Goal: Book appointment/travel/reservation

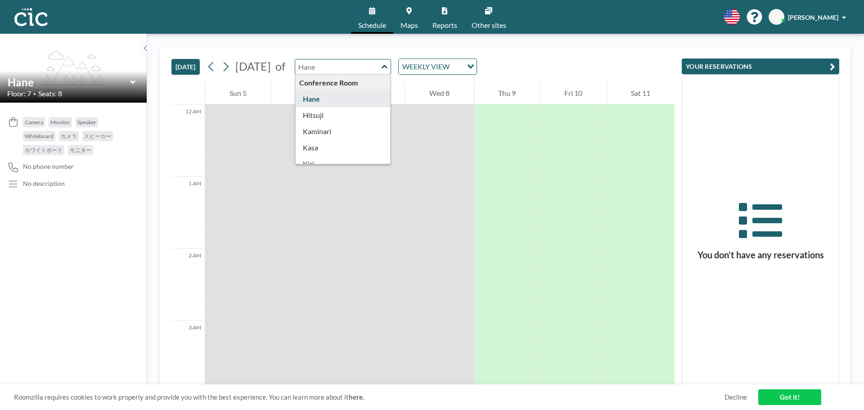
click at [381, 71] on input "text" at bounding box center [338, 66] width 86 height 15
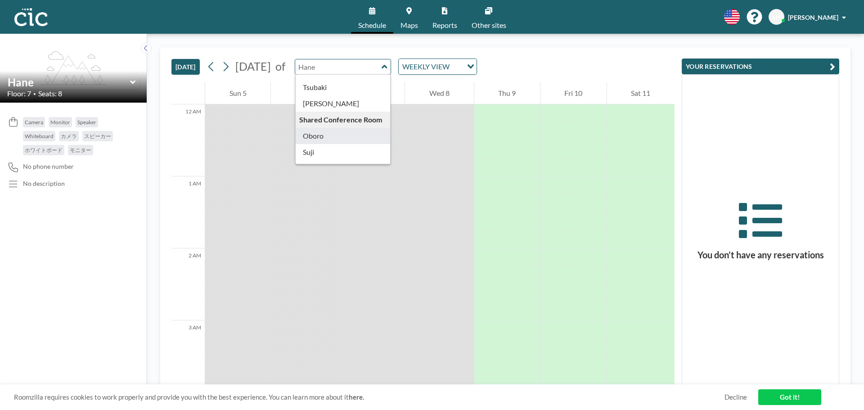
type input "Oboro"
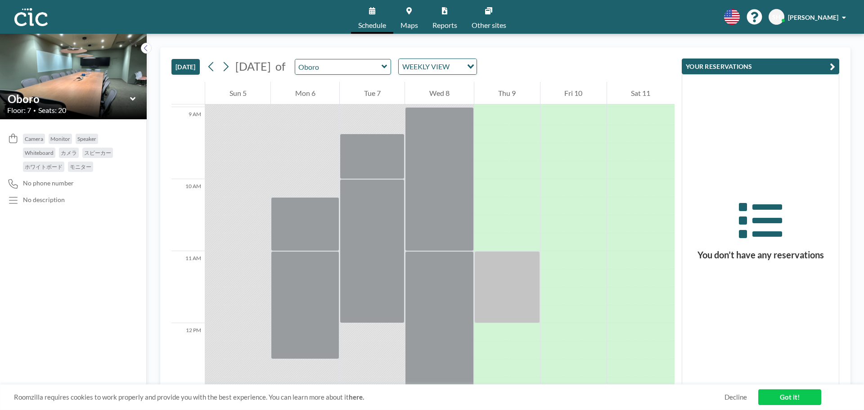
scroll to position [640, 0]
click at [387, 62] on icon at bounding box center [384, 66] width 6 height 9
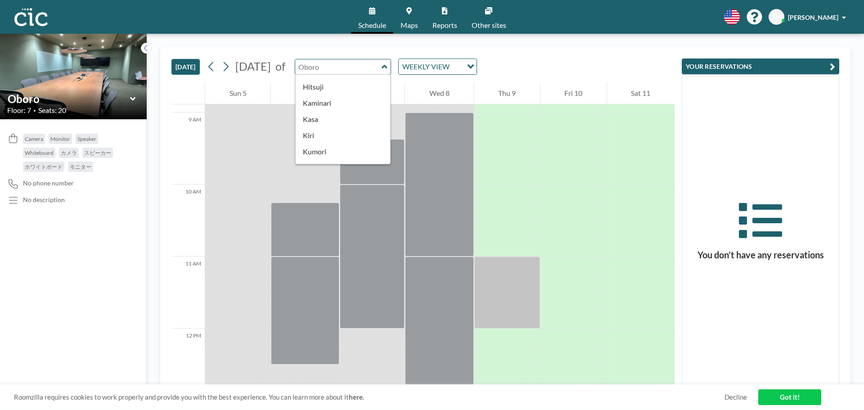
scroll to position [0, 0]
type input "Hane"
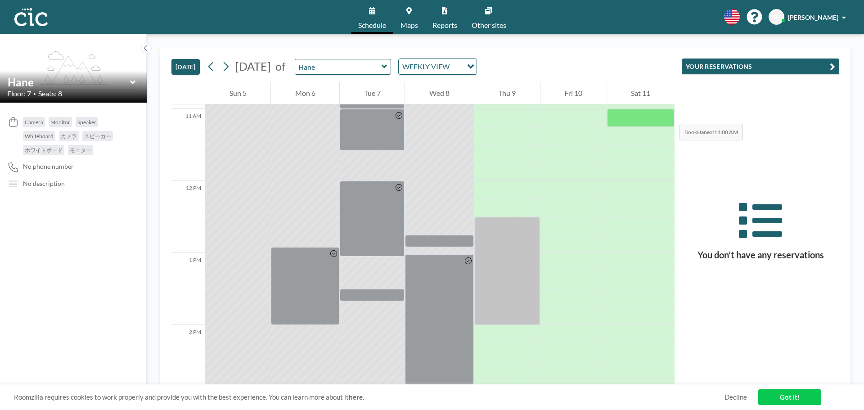
scroll to position [790, 0]
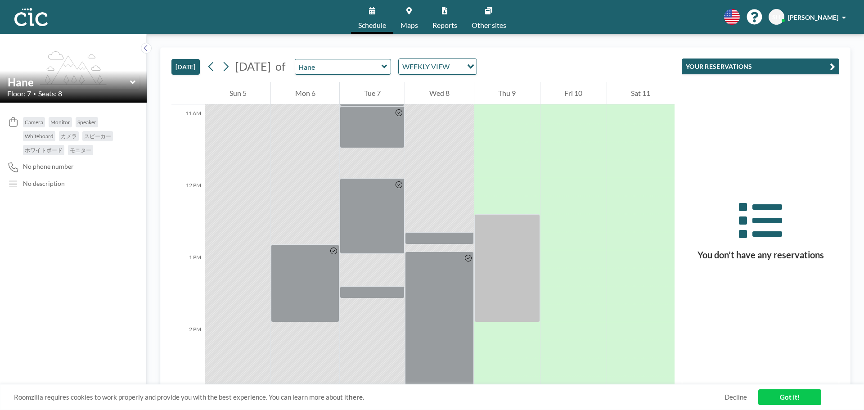
click at [391, 62] on div "Hane" at bounding box center [343, 67] width 97 height 16
click at [387, 67] on icon at bounding box center [383, 67] width 5 height 4
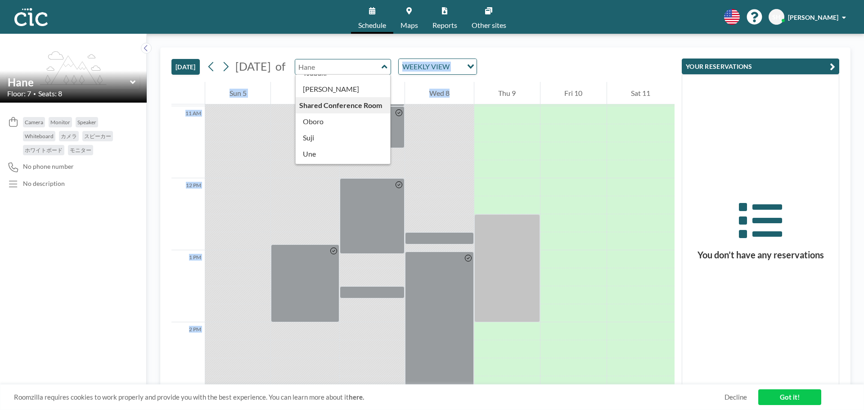
scroll to position [498, 0]
drag, startPoint x: 411, startPoint y: 166, endPoint x: 421, endPoint y: 157, distance: 12.7
click at [421, 157] on div "[DATE] [DATE] of Conference Room [PERSON_NAME] Kaminari [PERSON_NAME] [PERSON_N…" at bounding box center [422, 216] width 503 height 337
type input "Uroko"
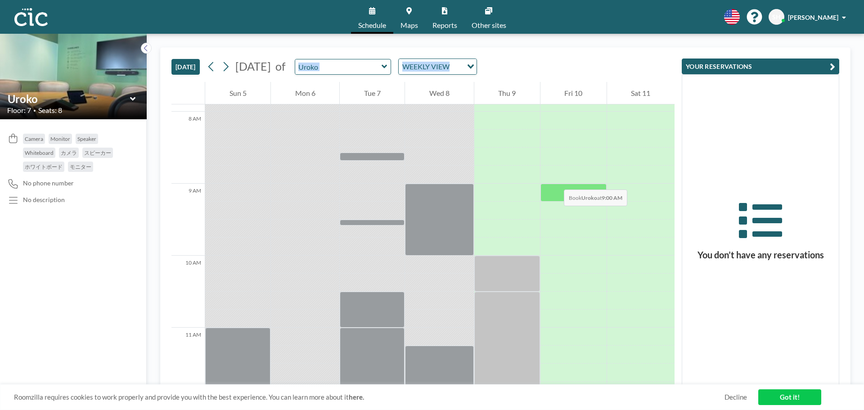
scroll to position [585, 0]
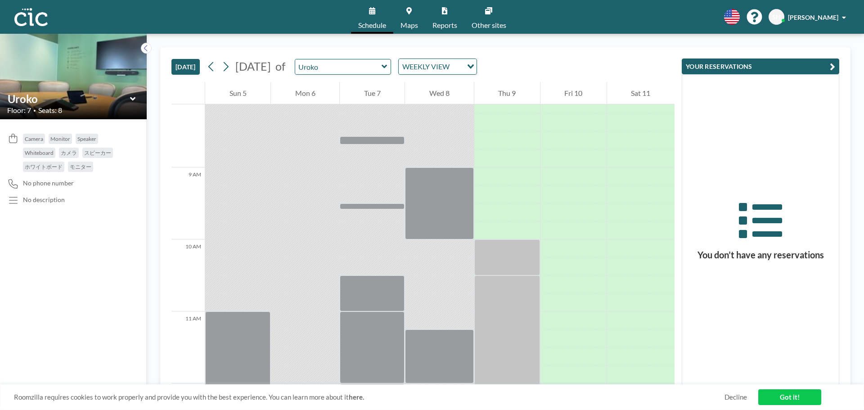
click at [724, 139] on div "You don’t have any reservations" at bounding box center [760, 230] width 157 height 310
click at [387, 69] on icon at bounding box center [384, 66] width 6 height 9
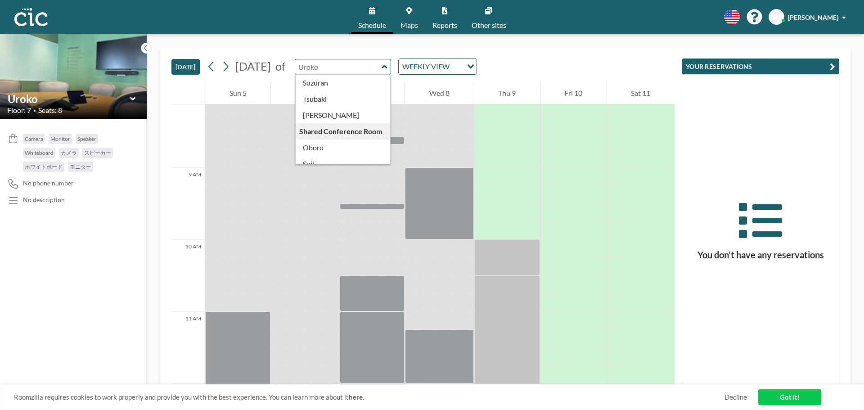
scroll to position [450, 0]
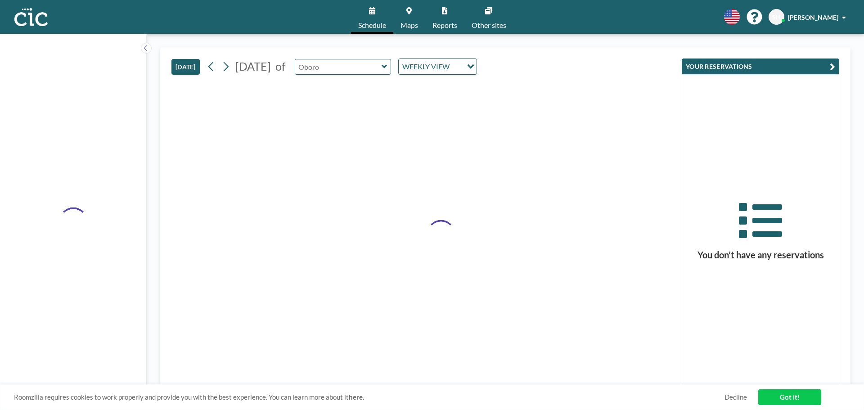
type input "Oboro"
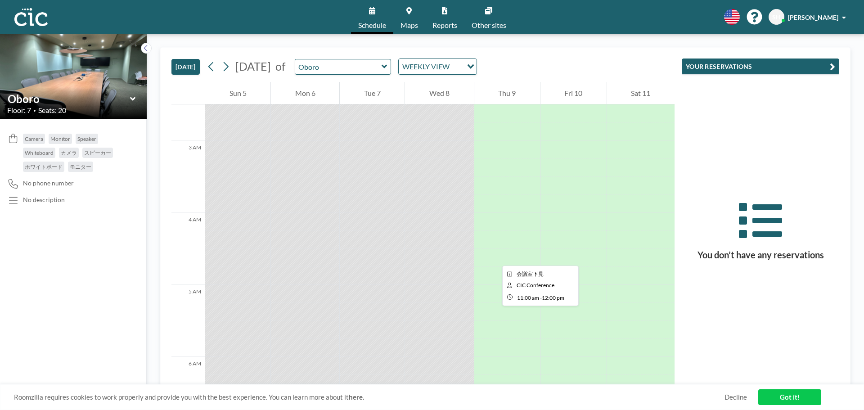
scroll to position [0, 0]
click at [387, 68] on icon at bounding box center [384, 66] width 6 height 9
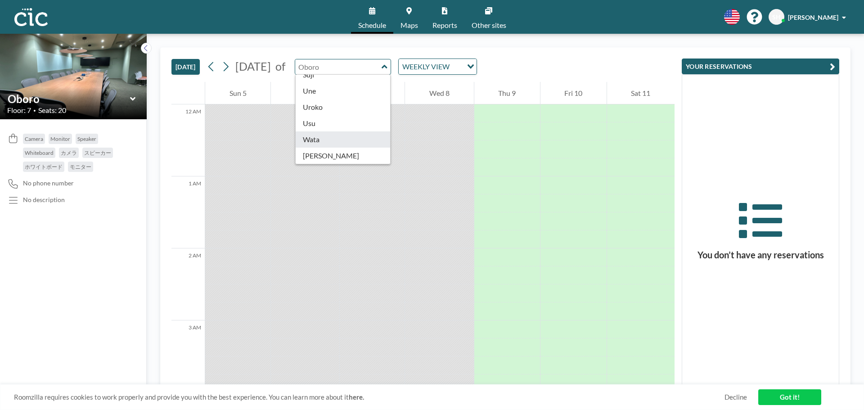
scroll to position [453, 0]
type input "Oboro"
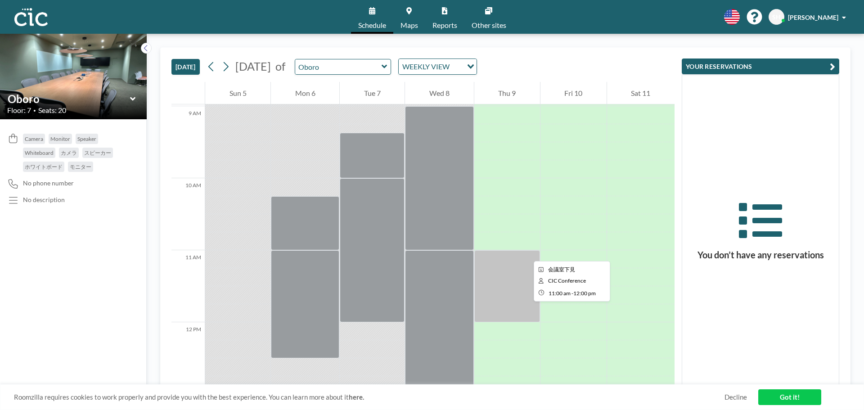
scroll to position [630, 0]
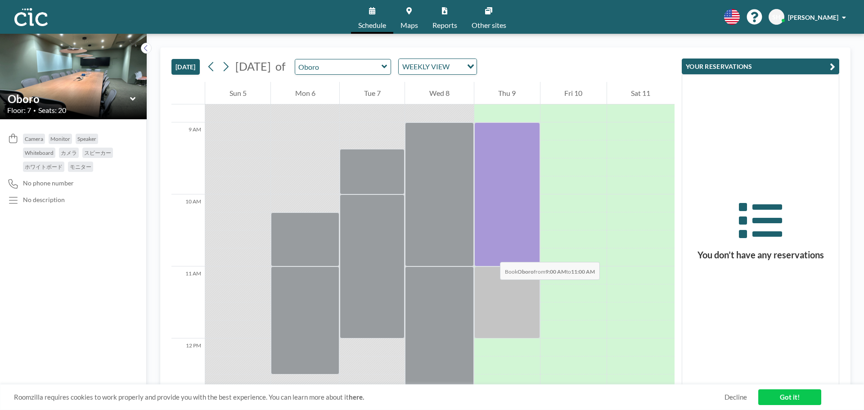
drag, startPoint x: 488, startPoint y: 125, endPoint x: 491, endPoint y: 253, distance: 127.3
click at [491, 253] on div at bounding box center [507, 194] width 66 height 144
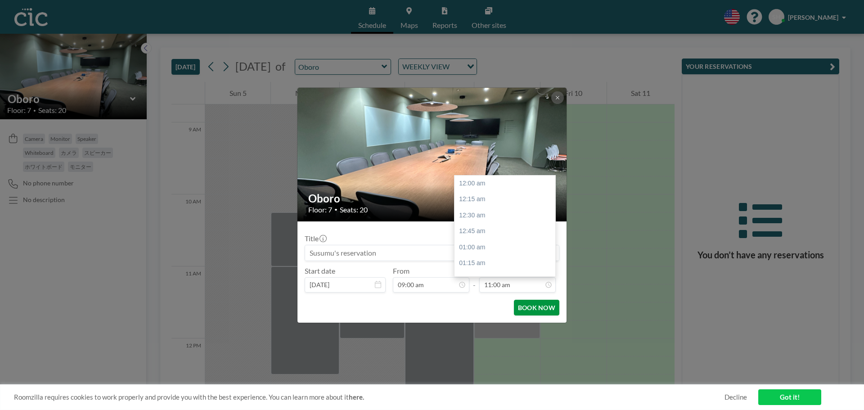
scroll to position [704, 0]
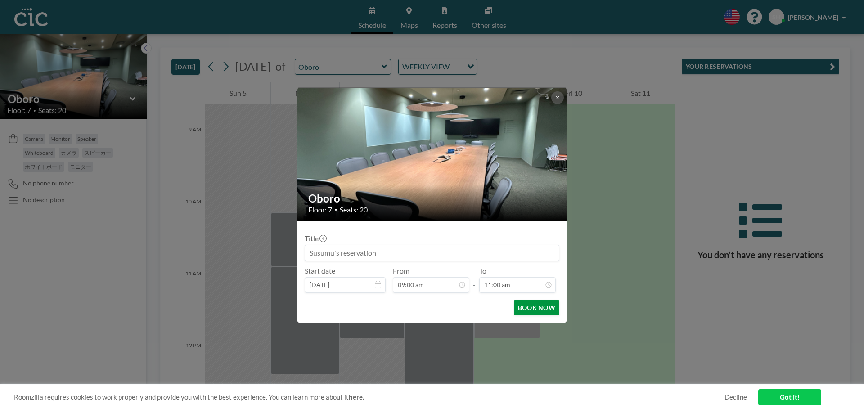
click at [538, 309] on button "BOOK NOW" at bounding box center [536, 308] width 45 height 16
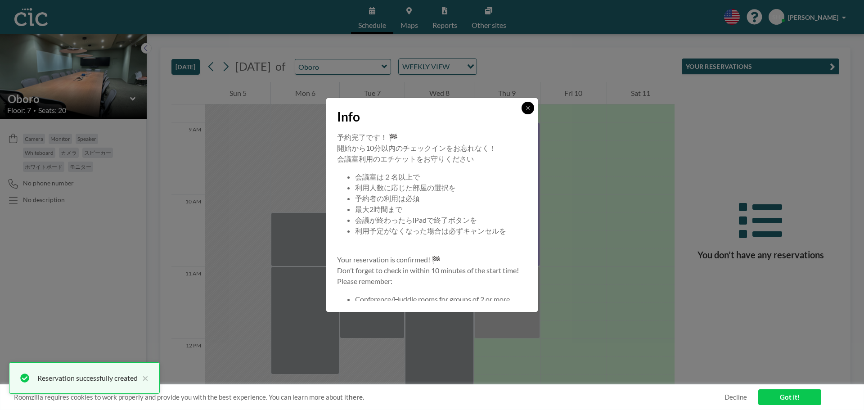
click at [529, 111] on button at bounding box center [527, 108] width 13 height 13
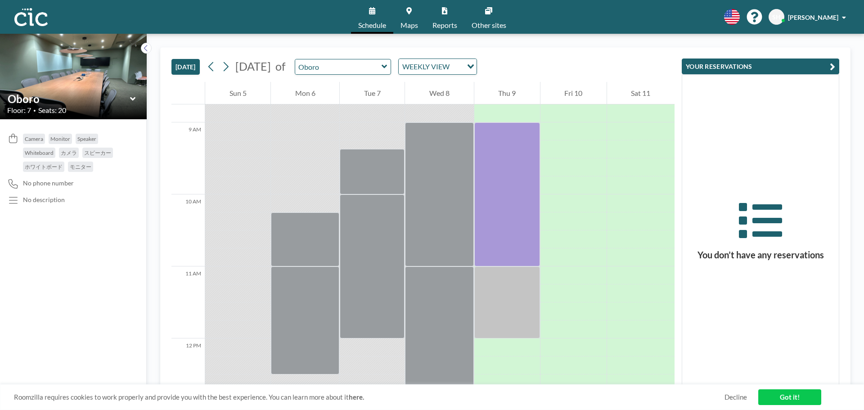
click at [387, 67] on icon at bounding box center [383, 67] width 5 height 4
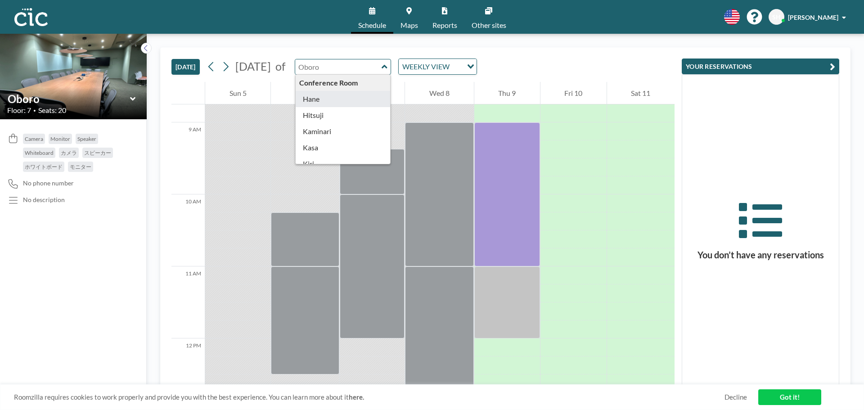
type input "Hane"
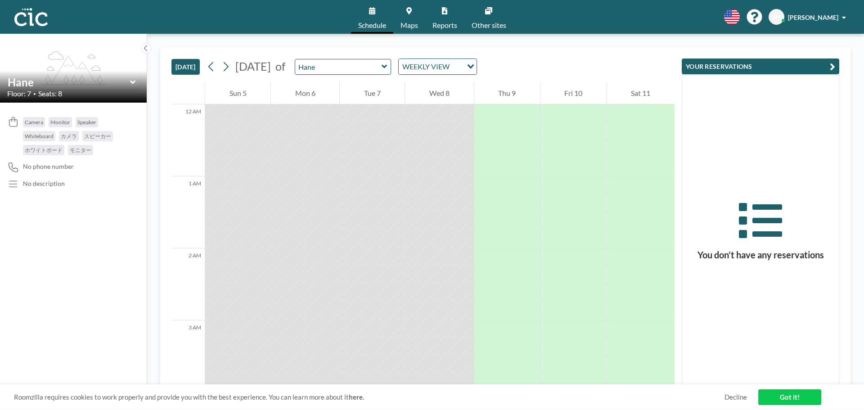
click at [387, 66] on icon at bounding box center [383, 67] width 5 height 4
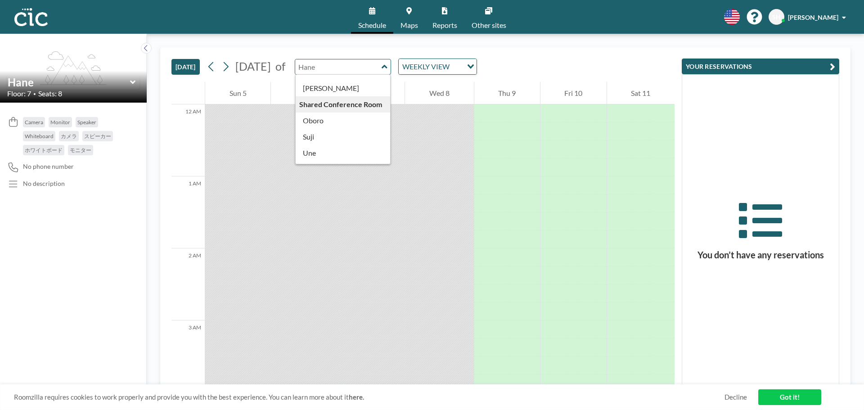
scroll to position [450, 0]
type input "Suji"
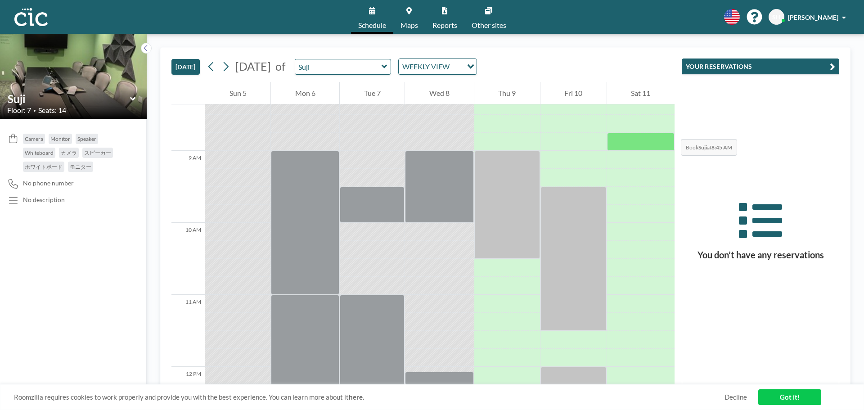
scroll to position [604, 0]
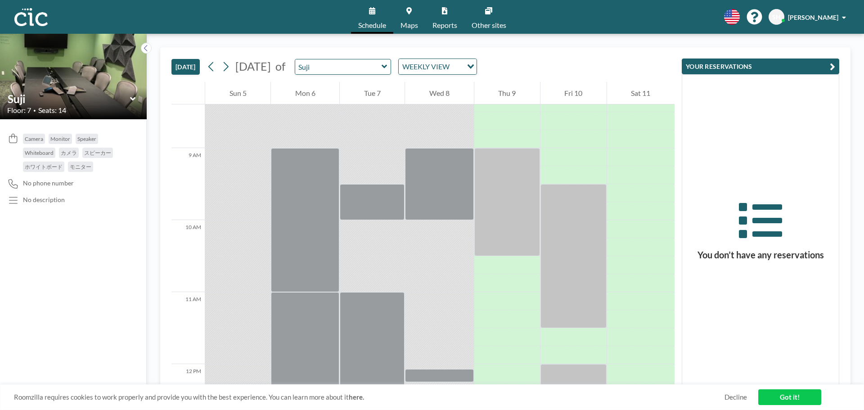
click at [387, 66] on icon at bounding box center [383, 67] width 5 height 4
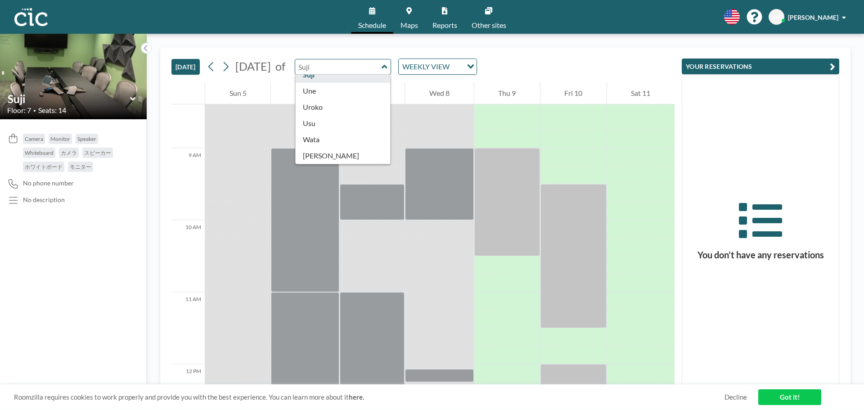
scroll to position [498, 0]
type input "Uroko"
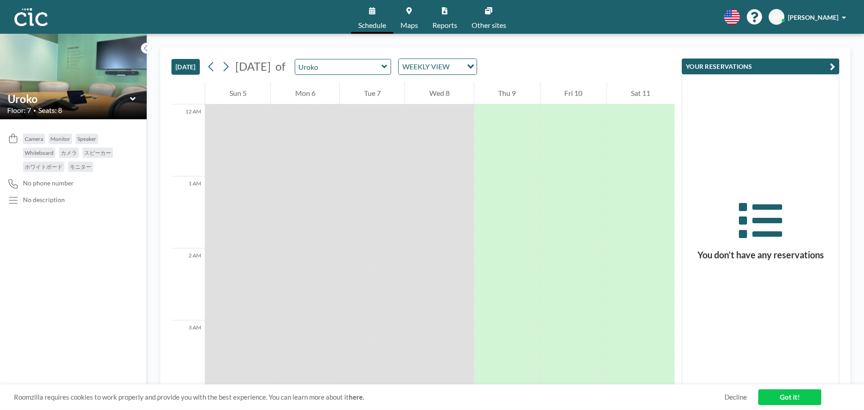
click at [387, 69] on icon at bounding box center [384, 66] width 6 height 9
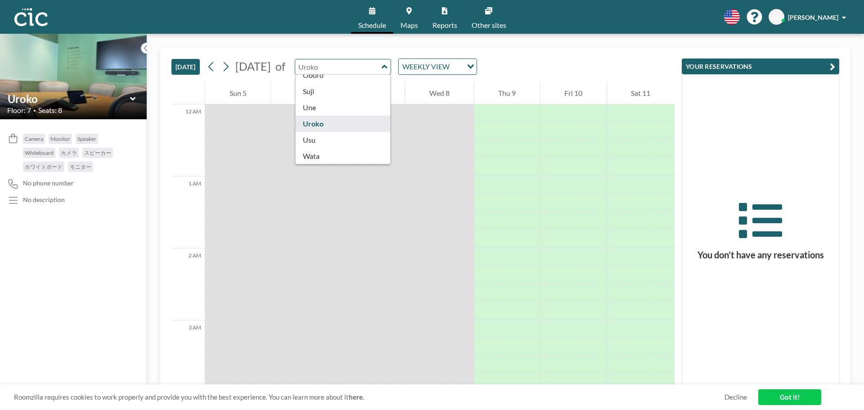
scroll to position [480, 0]
type input "Wata"
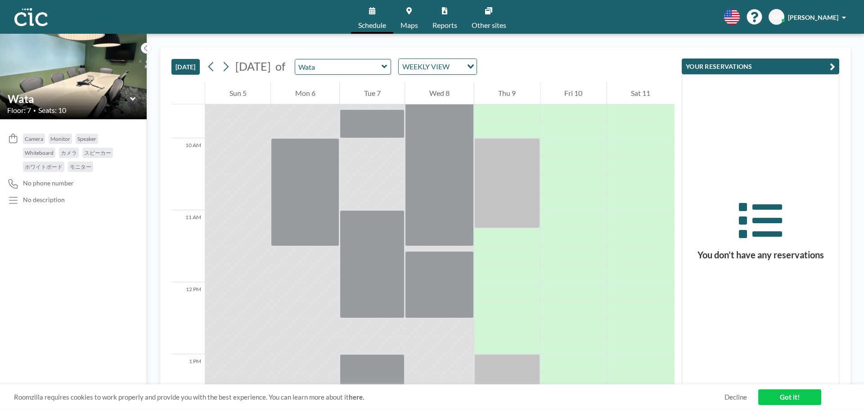
scroll to position [683, 0]
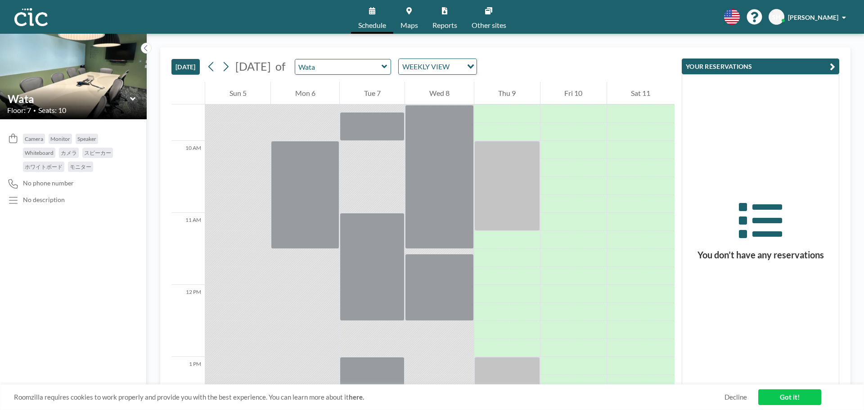
click at [387, 64] on icon at bounding box center [384, 66] width 6 height 9
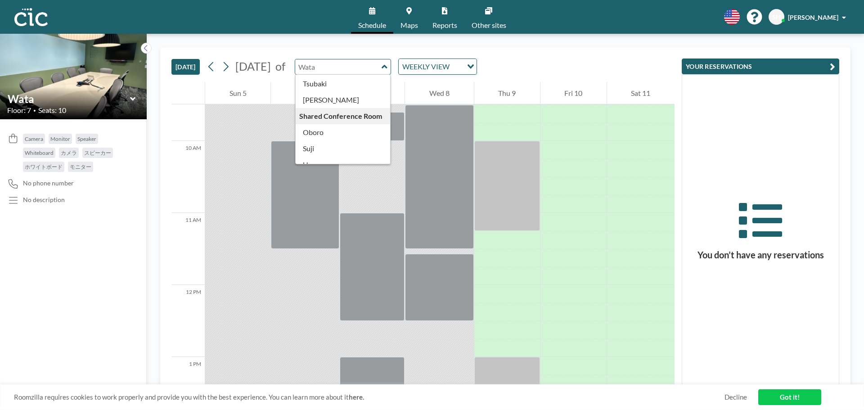
scroll to position [431, 0]
type input "Oboro"
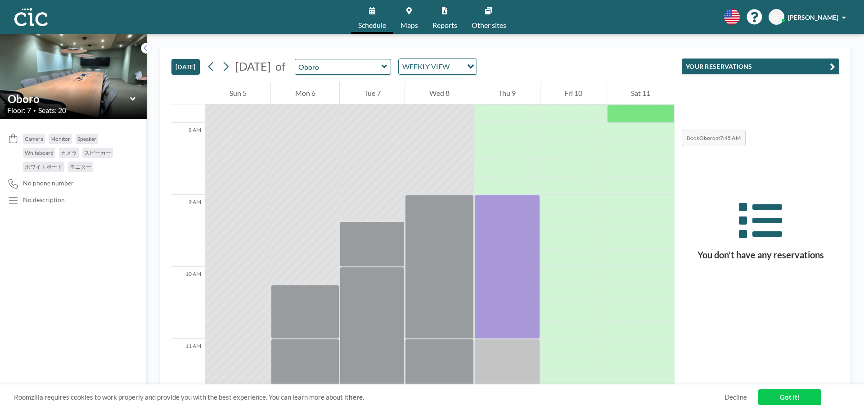
scroll to position [566, 0]
